Goal: Book appointment/travel/reservation

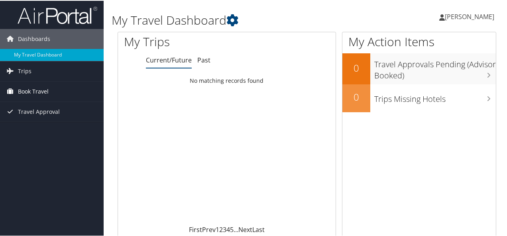
click at [39, 86] on span "Book Travel" at bounding box center [33, 91] width 31 height 20
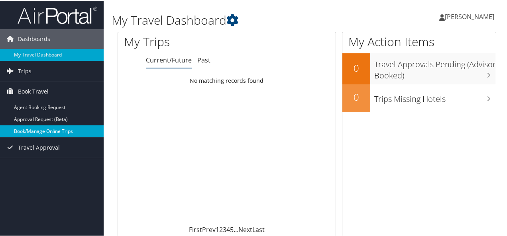
click at [51, 131] on link "Book/Manage Online Trips" at bounding box center [52, 131] width 104 height 12
